Goal: Book appointment/travel/reservation

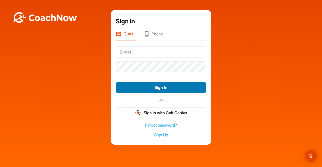
type input "[PERSON_NAME][EMAIL_ADDRESS][PERSON_NAME][DOMAIN_NAME]"
click at [151, 89] on button "Sign In" at bounding box center [161, 87] width 90 height 11
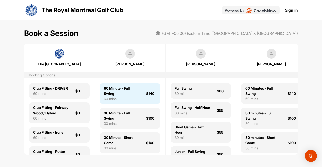
click at [121, 92] on div "60 Minute - Full Swing" at bounding box center [122, 91] width 36 height 11
